Goal: Information Seeking & Learning: Learn about a topic

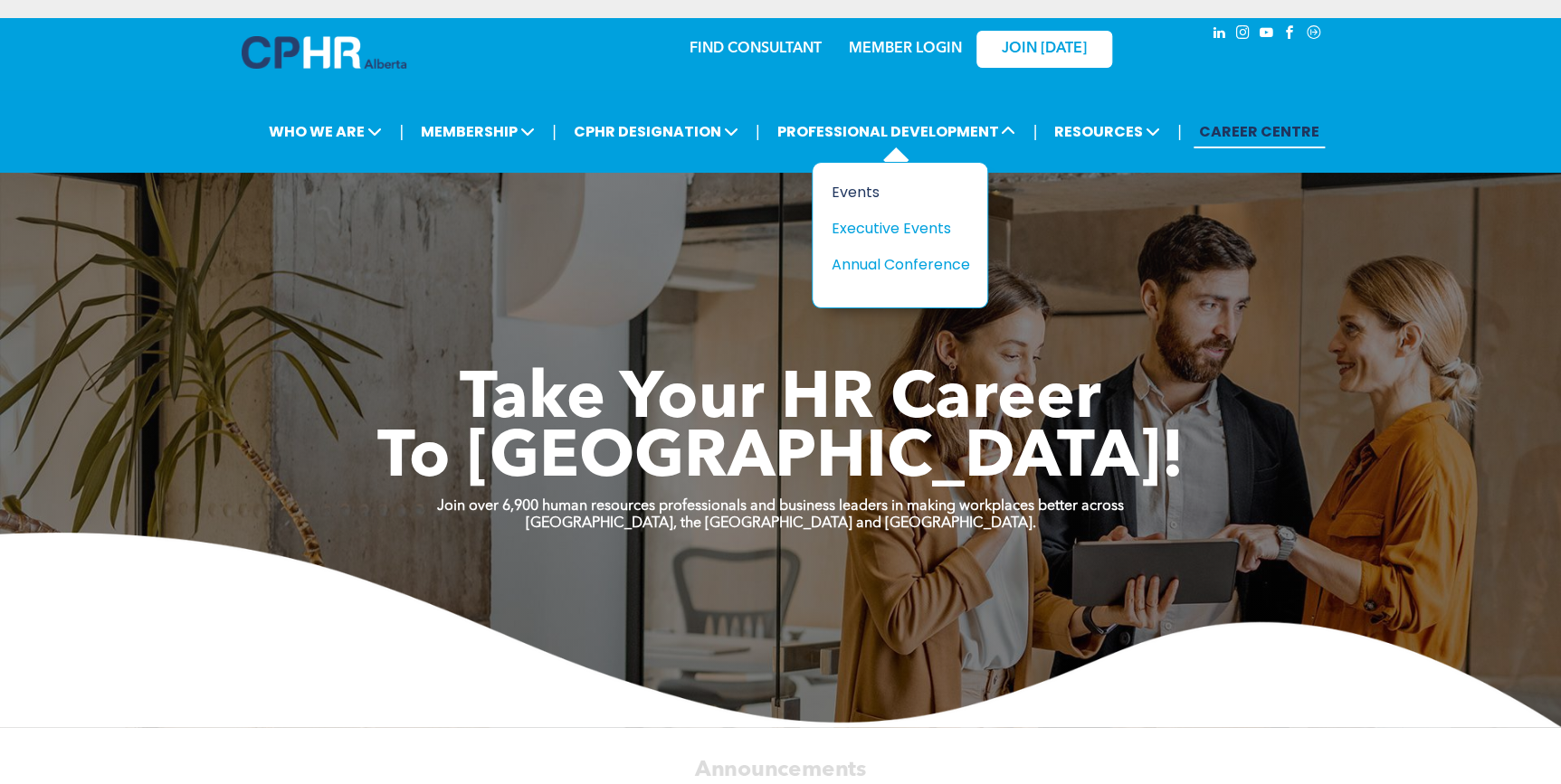
click at [858, 187] on div "Events" at bounding box center [892, 192] width 125 height 23
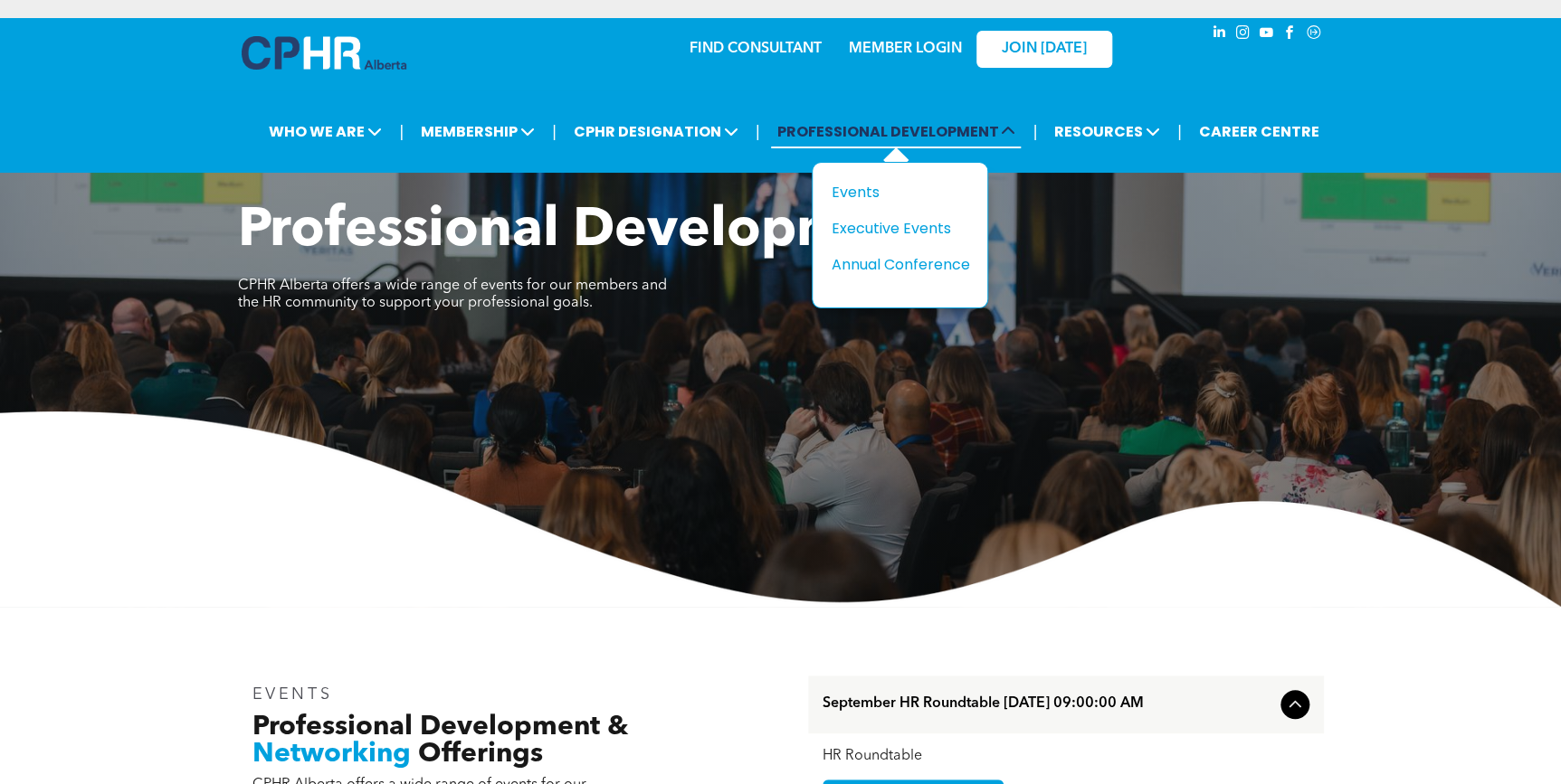
click at [904, 138] on span "PROFESSIONAL DEVELOPMENT" at bounding box center [896, 132] width 250 height 34
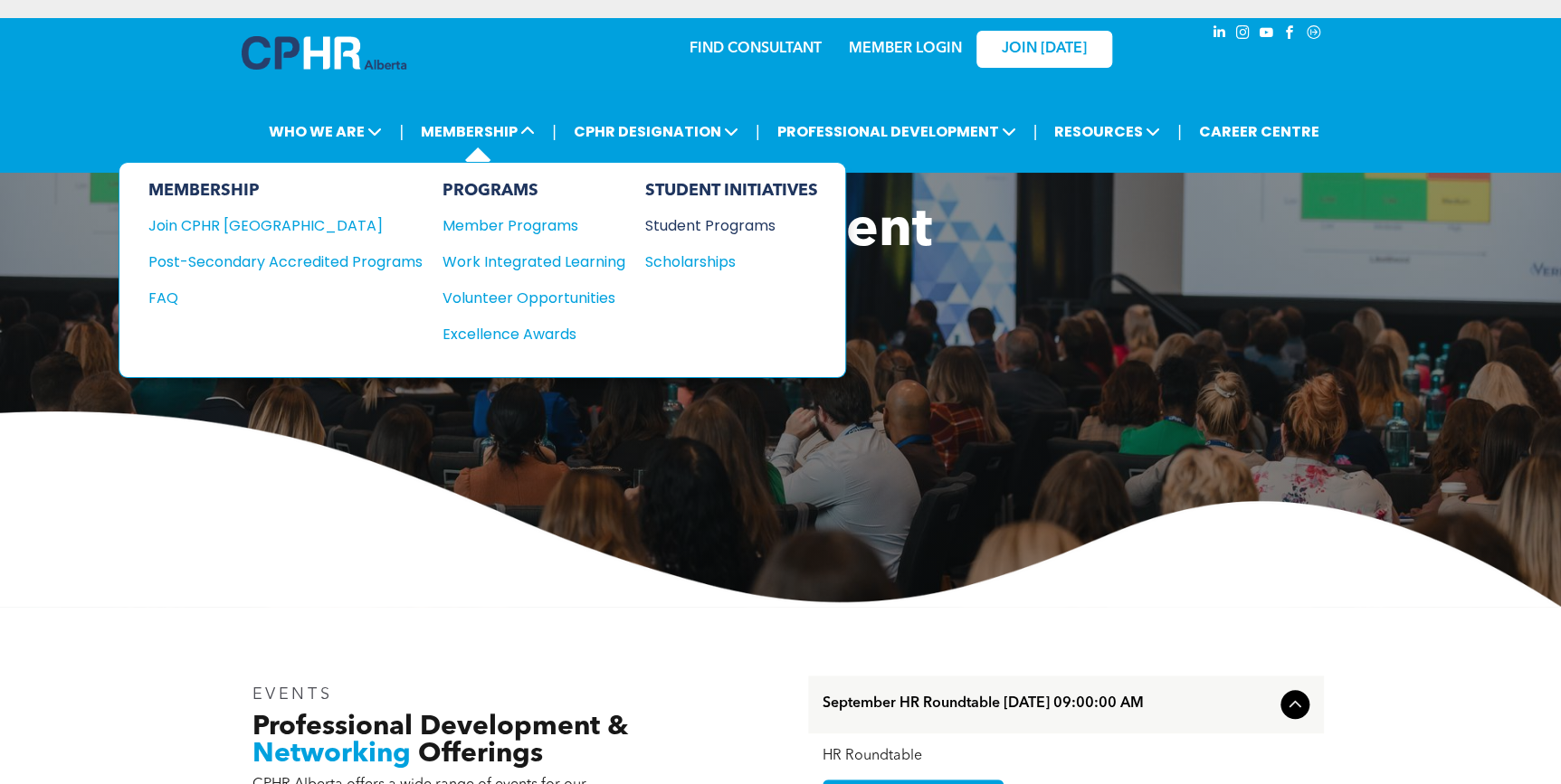
click at [715, 228] on div "Student Programs" at bounding box center [722, 226] width 155 height 23
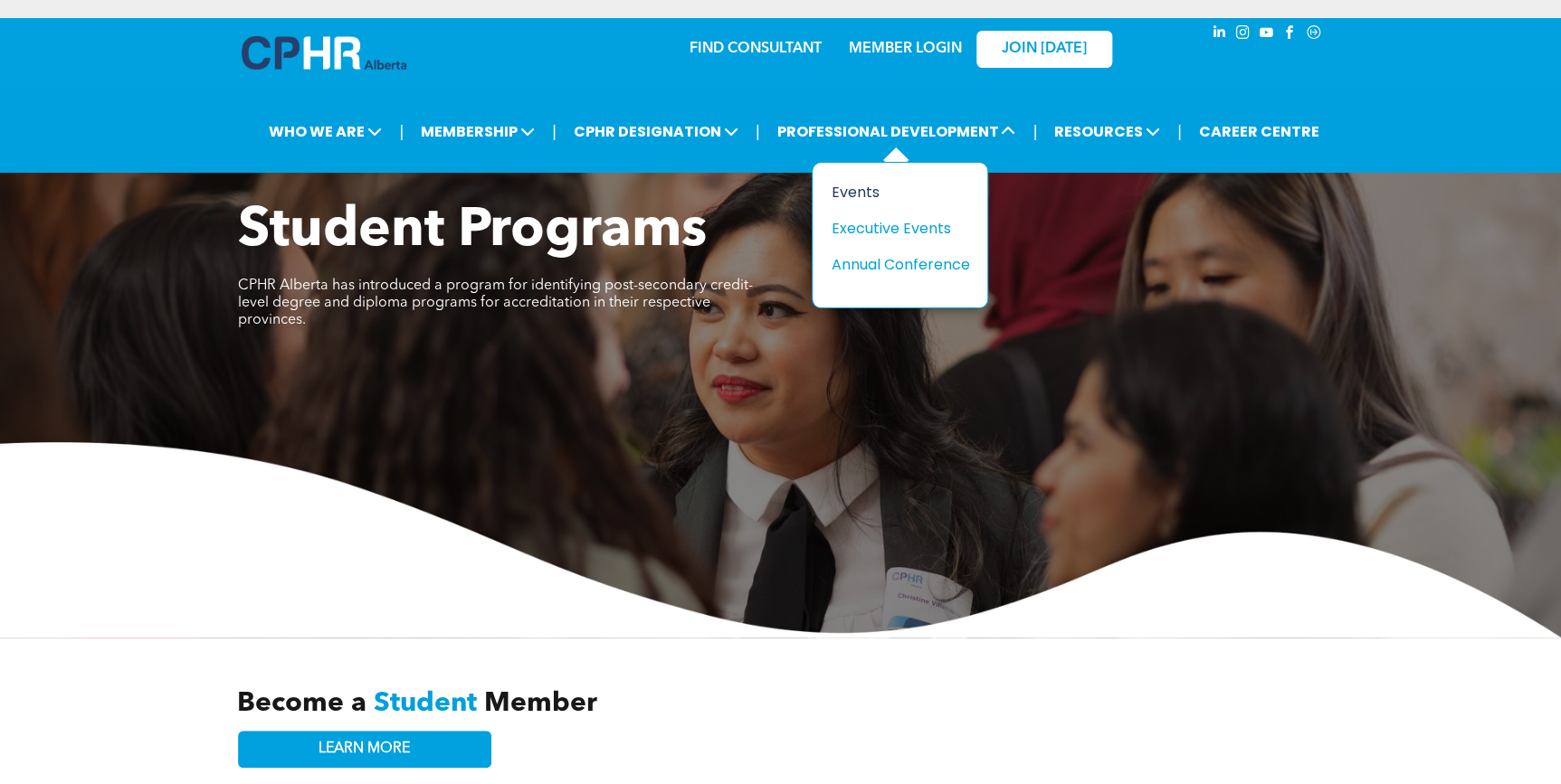
click at [838, 188] on div "Events" at bounding box center [892, 192] width 125 height 23
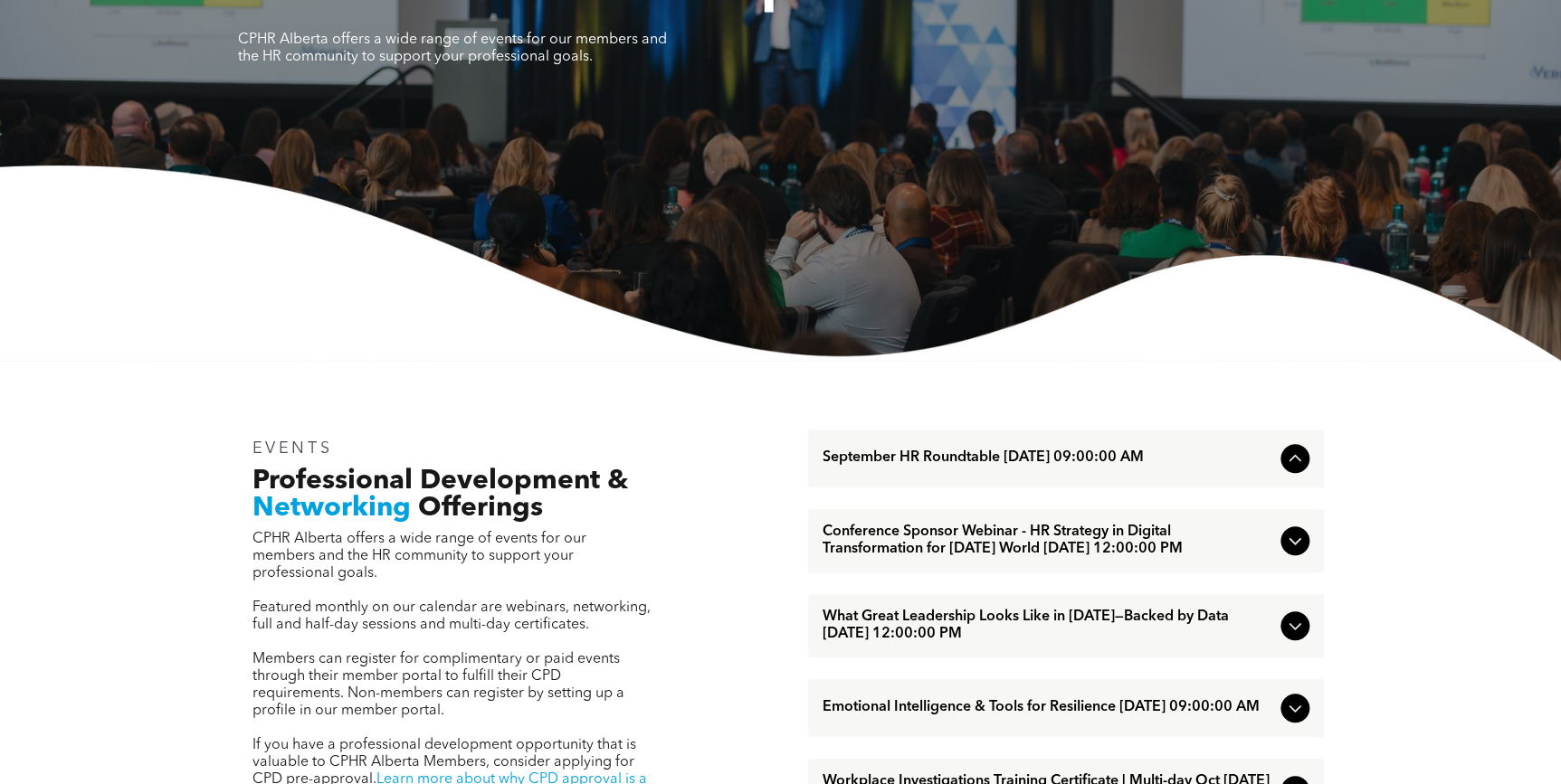
scroll to position [246, 0]
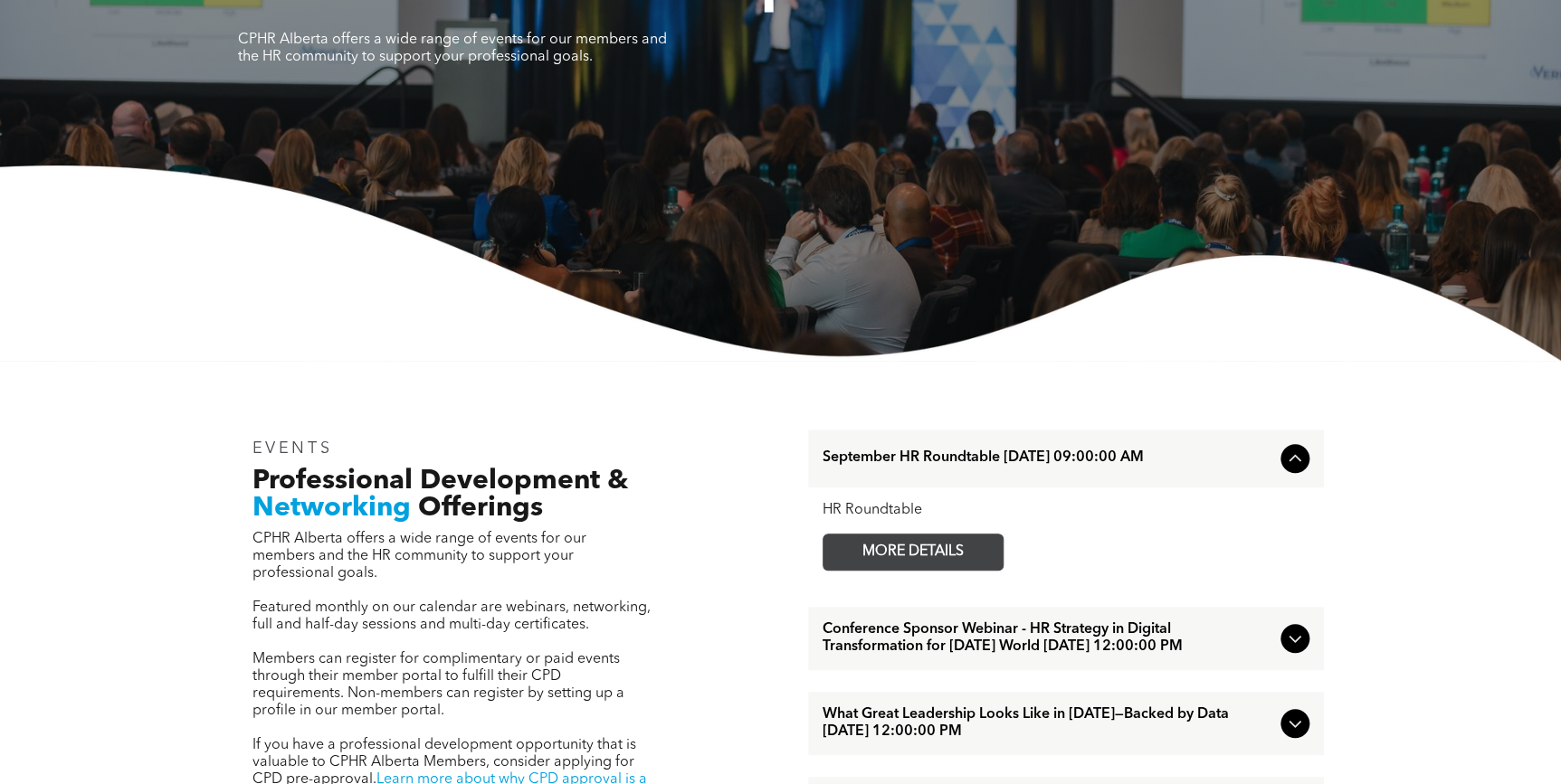
click at [950, 544] on span "MORE DETAILS" at bounding box center [913, 553] width 143 height 36
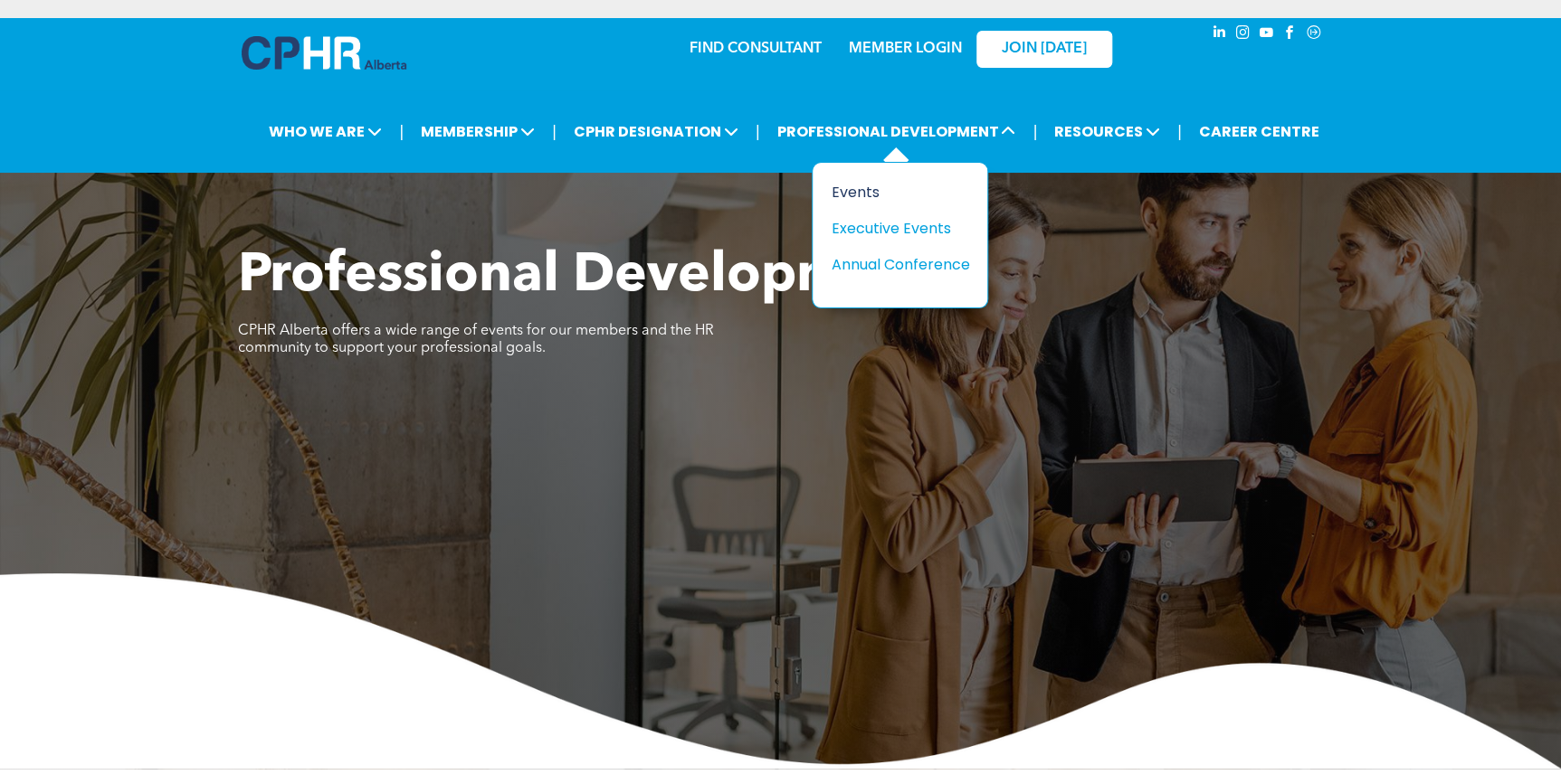
click at [852, 193] on div "Events" at bounding box center [892, 192] width 125 height 23
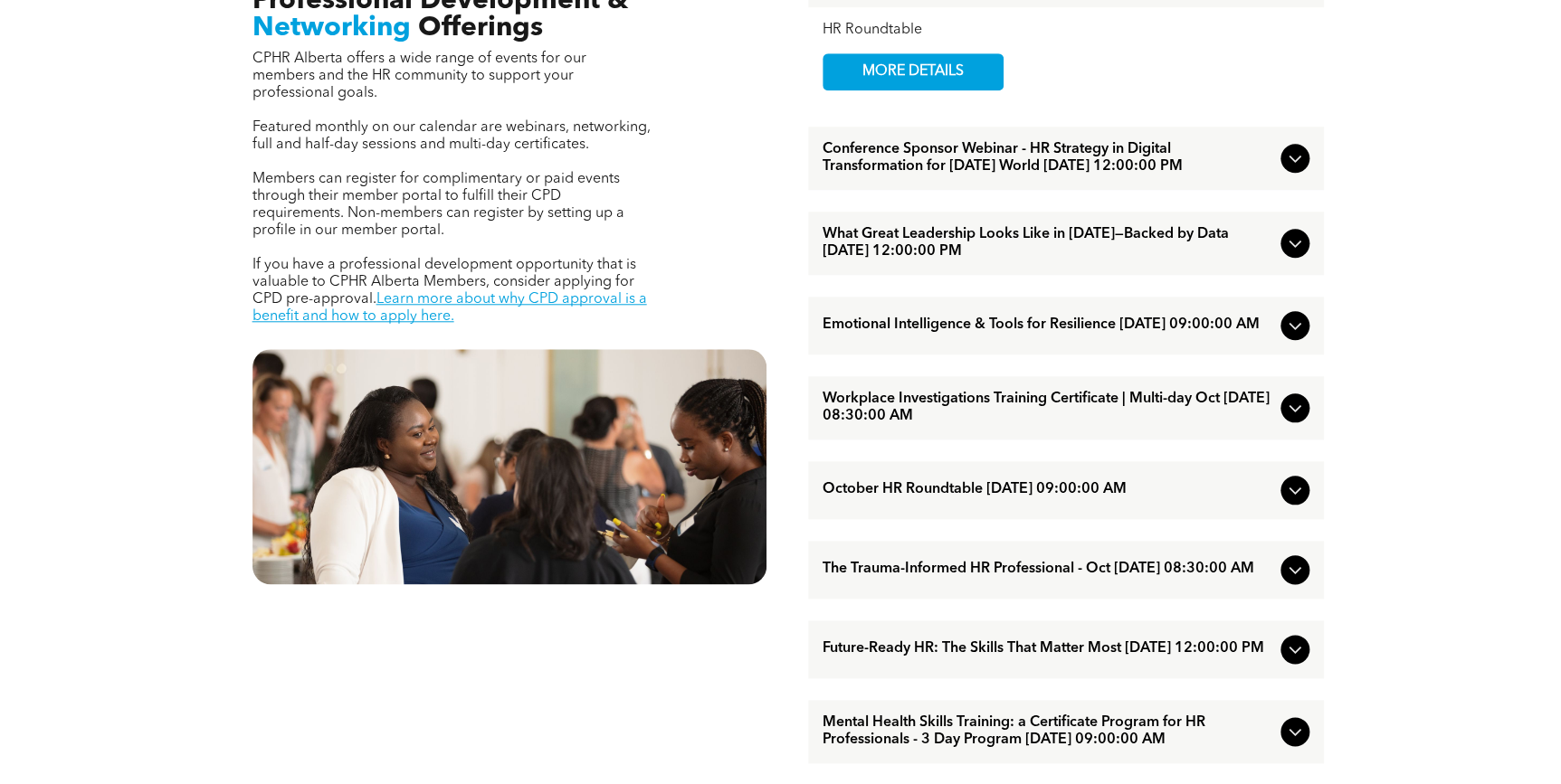
scroll to position [740, 0]
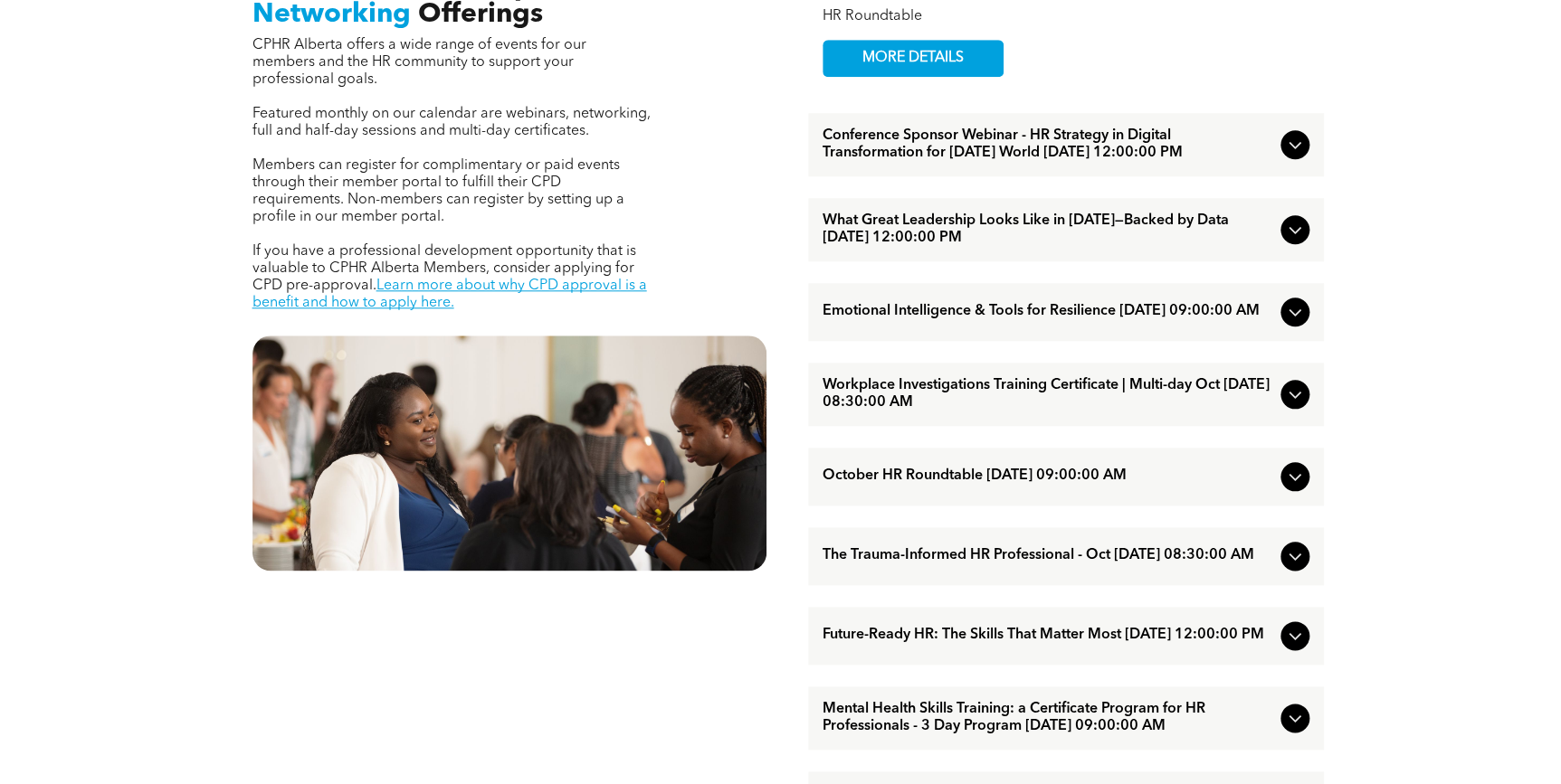
click at [1049, 146] on span "Conference Sponsor Webinar - HR Strategy in Digital Transformation for [DATE] W…" at bounding box center [1048, 145] width 450 height 35
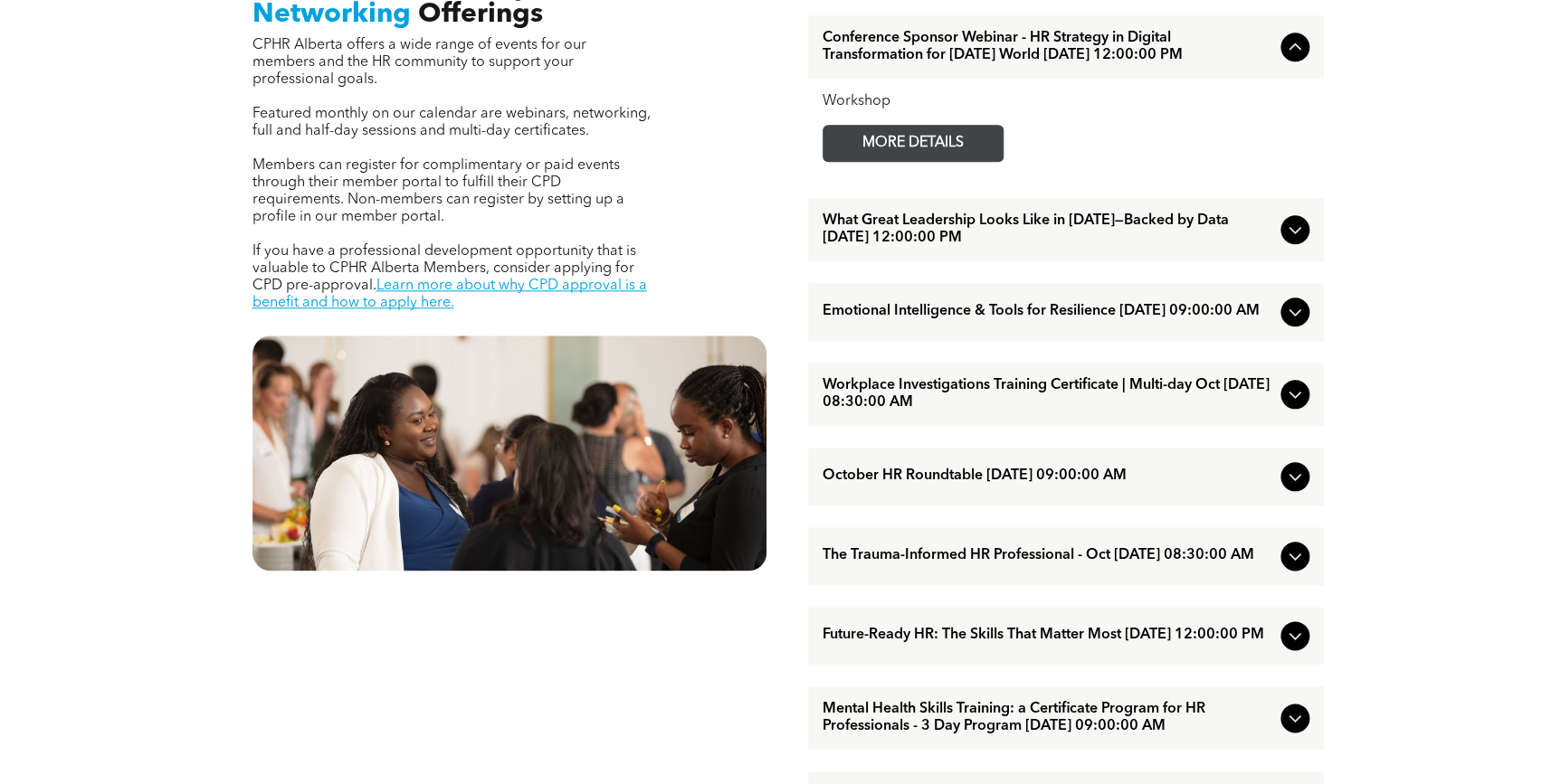
click at [950, 151] on span "MORE DETAILS" at bounding box center [913, 144] width 143 height 36
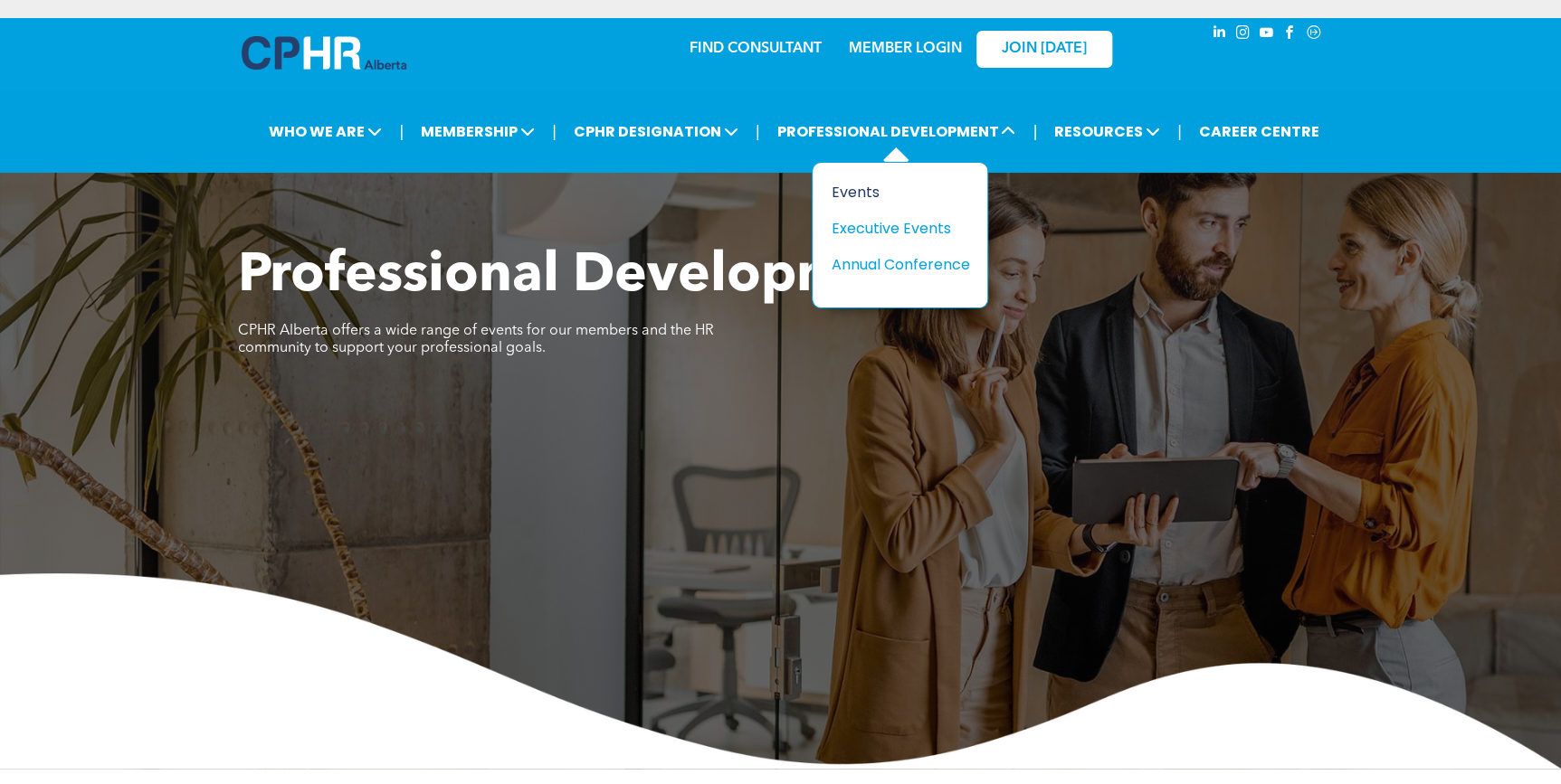
click at [849, 195] on div "Events" at bounding box center [892, 192] width 125 height 23
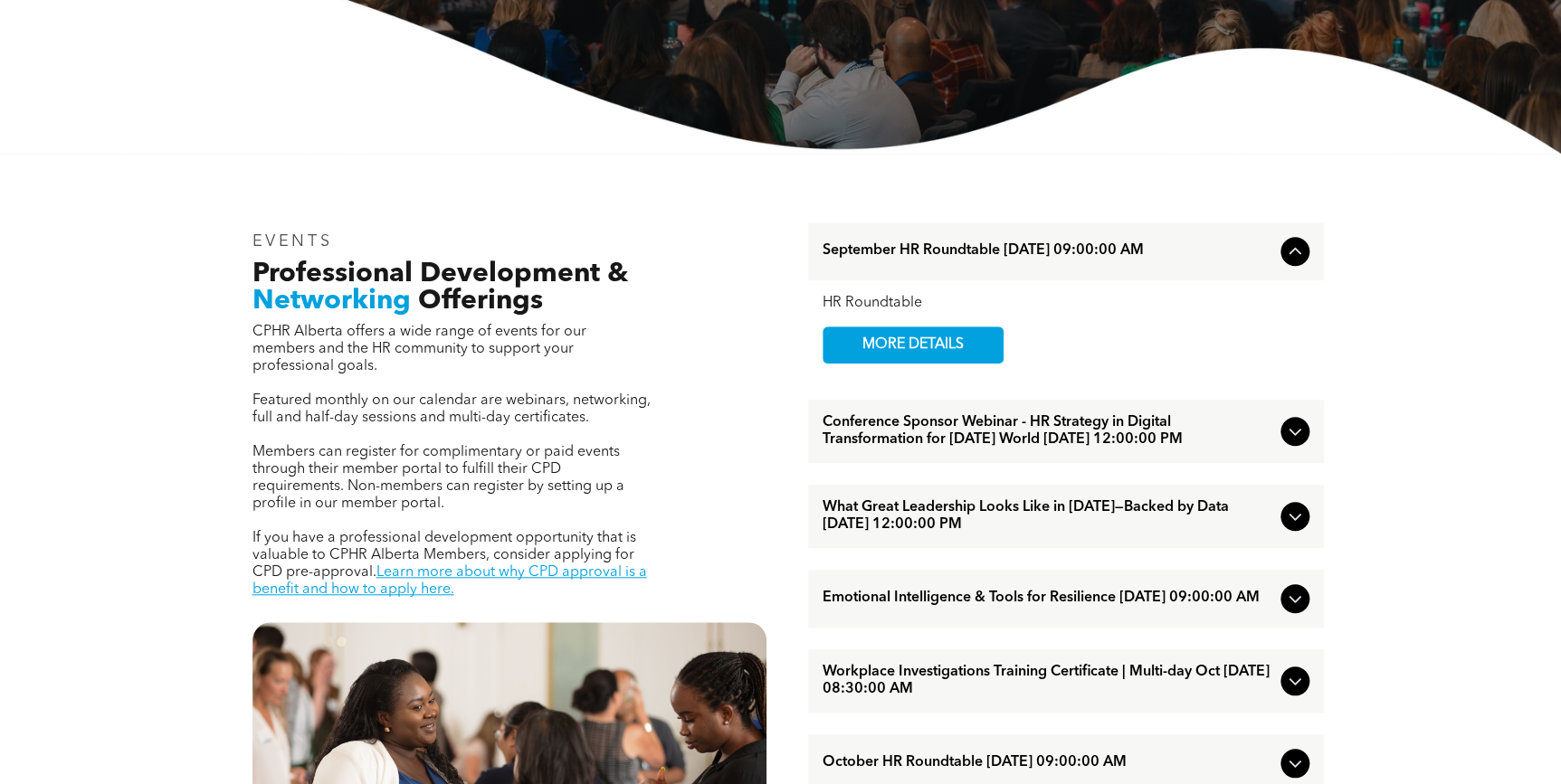
scroll to position [493, 0]
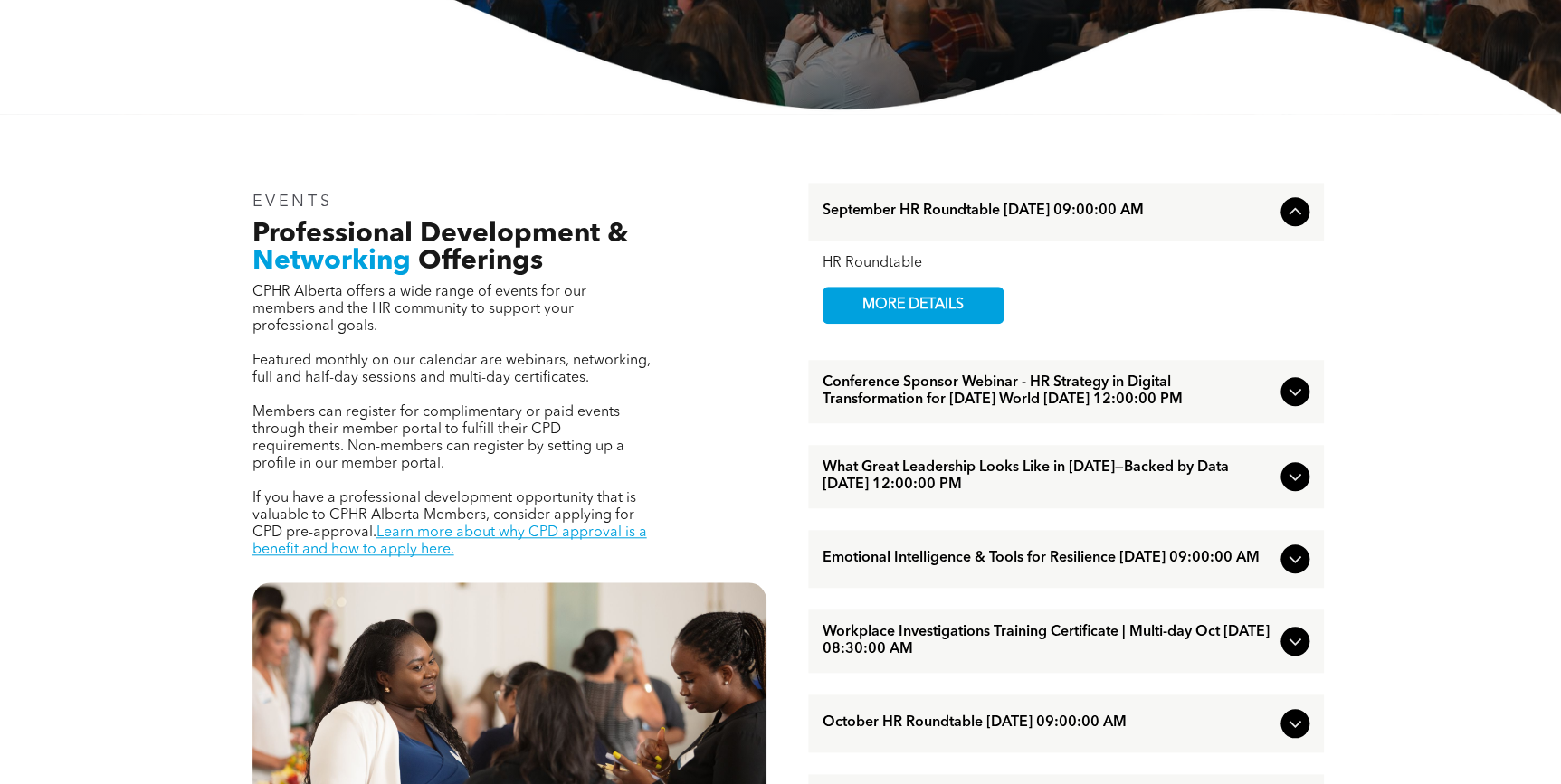
click at [1127, 478] on span "What Great Leadership Looks Like in [DATE]—Backed by Data [DATE] 12:00:00 PM" at bounding box center [1048, 477] width 450 height 35
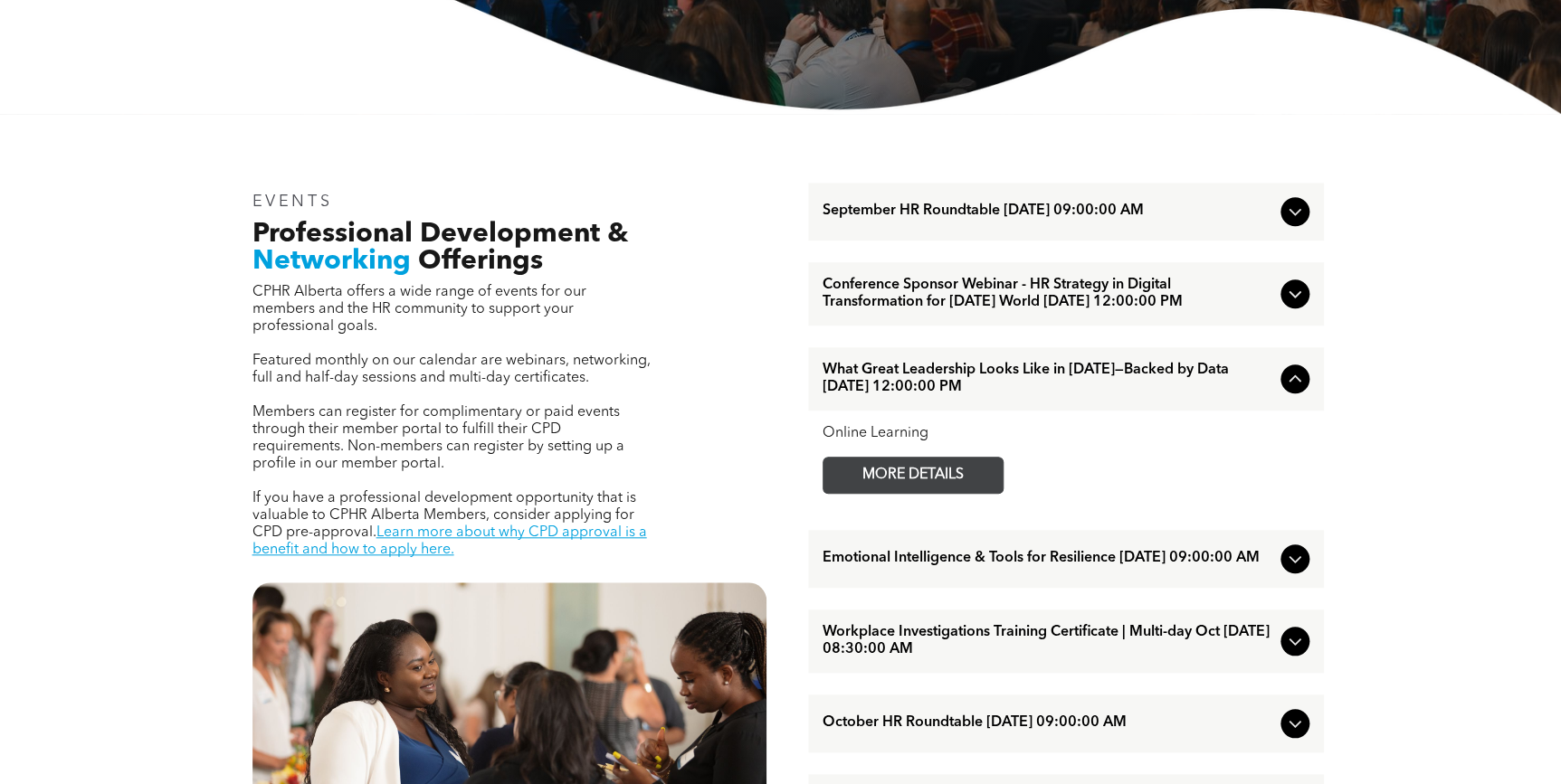
click at [922, 486] on span "MORE DETAILS" at bounding box center [913, 476] width 143 height 36
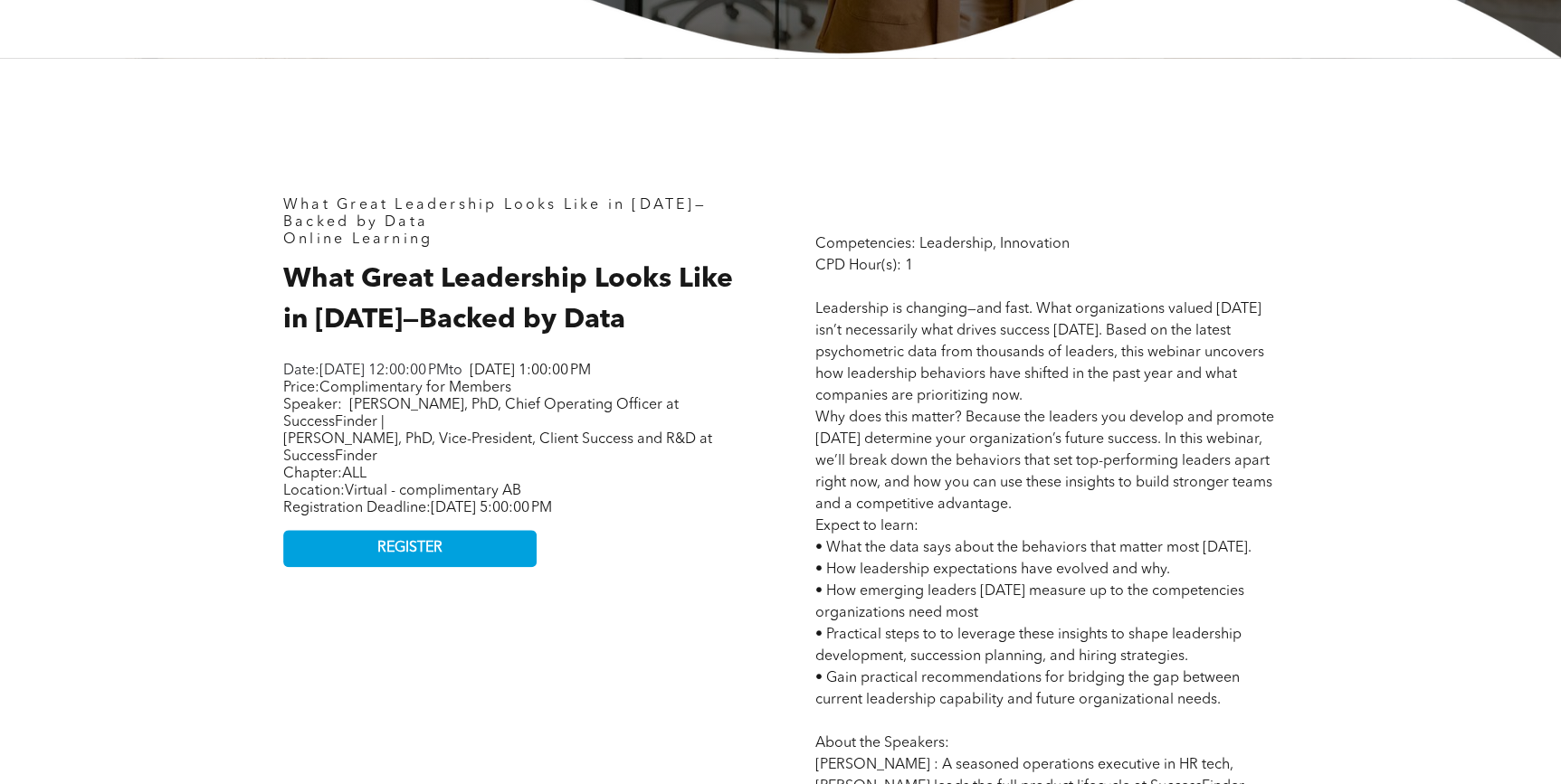
scroll to position [740, 0]
